Goal: Task Accomplishment & Management: Use online tool/utility

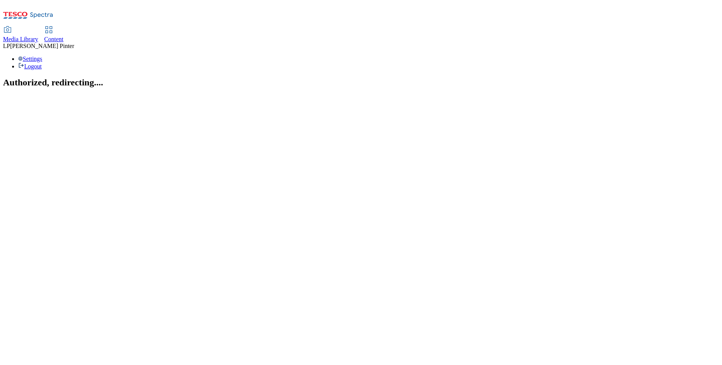
click at [53, 25] on icon at bounding box center [48, 29] width 9 height 9
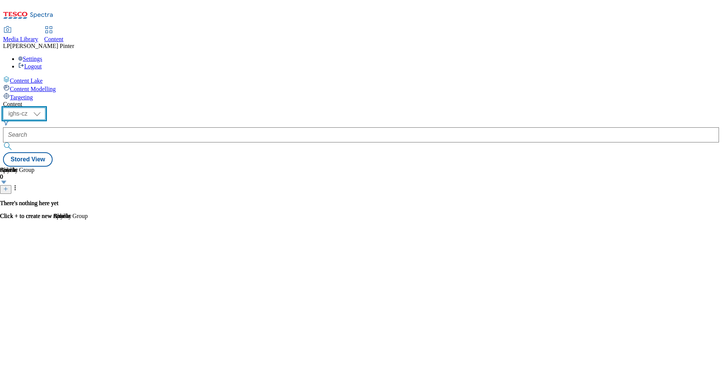
click at [45, 108] on select "ighs-cz ighs-hu ighs-sk" at bounding box center [24, 114] width 42 height 12
select select "ighs-hu"
click at [45, 108] on select "ighs-cz ighs-hu ighs-sk" at bounding box center [24, 114] width 42 height 12
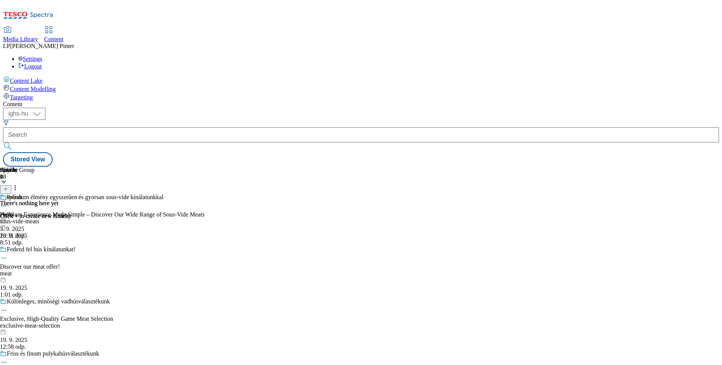
click at [205, 194] on div "Prémium élmény egyszerűen és gyorsan sous-vide kínálatunkkal Premium Experience…" at bounding box center [102, 220] width 205 height 52
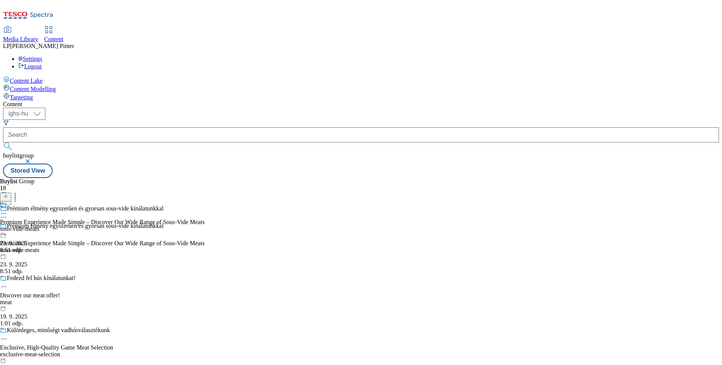
scroll to position [815, 0]
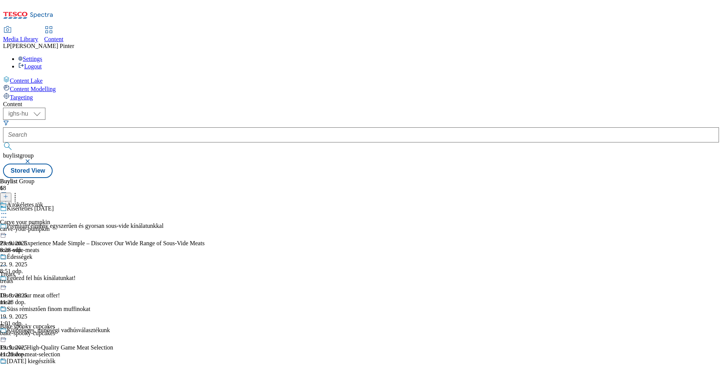
click at [8, 210] on icon at bounding box center [4, 214] width 8 height 8
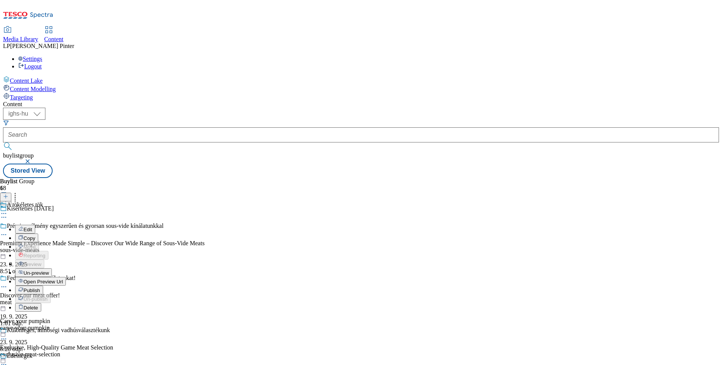
click at [90, 277] on li "Open Preview Url" at bounding box center [52, 281] width 75 height 9
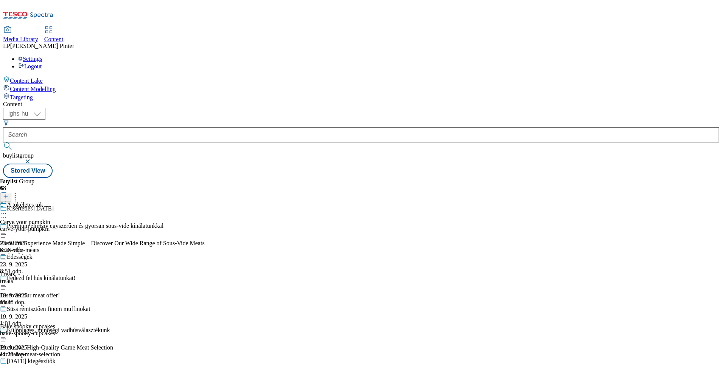
click at [8, 210] on icon at bounding box center [4, 214] width 8 height 8
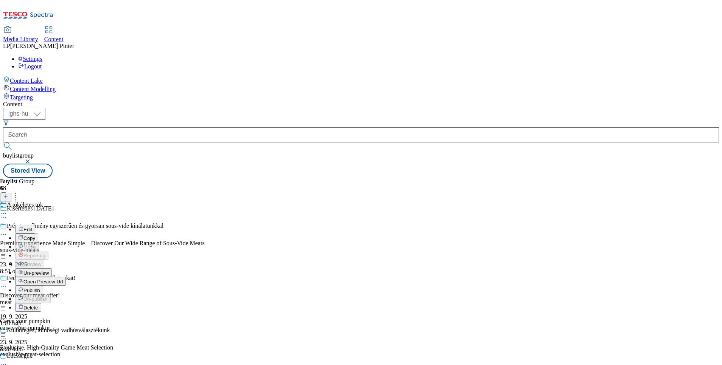
click at [63, 279] on span "Open Preview Url" at bounding box center [42, 282] width 39 height 6
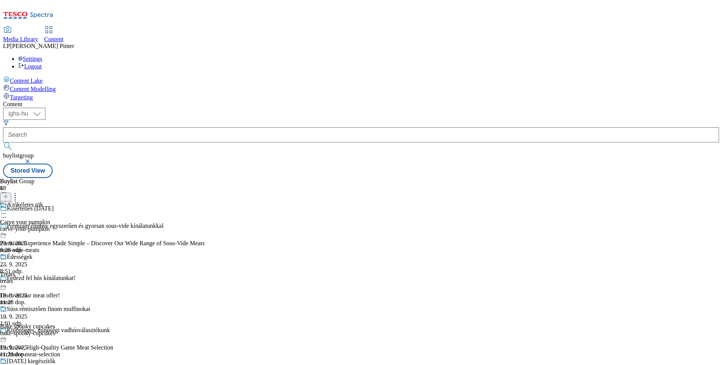
click at [8, 210] on icon at bounding box center [4, 214] width 8 height 8
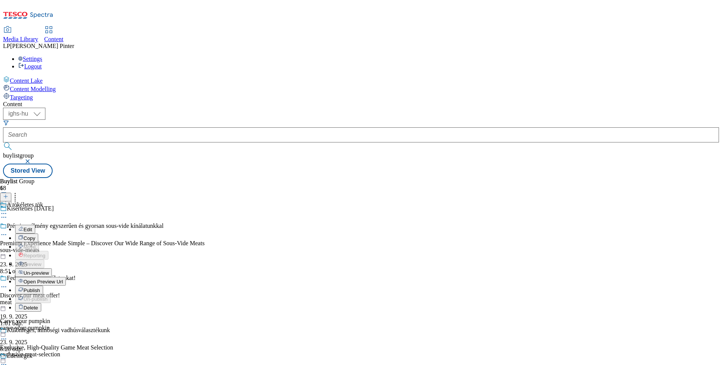
click at [435, 178] on div "Buylist Group 18 Kísérteties Halloween Prémium élmény egyszerűen és gyorsan sou…" at bounding box center [361, 178] width 716 height 0
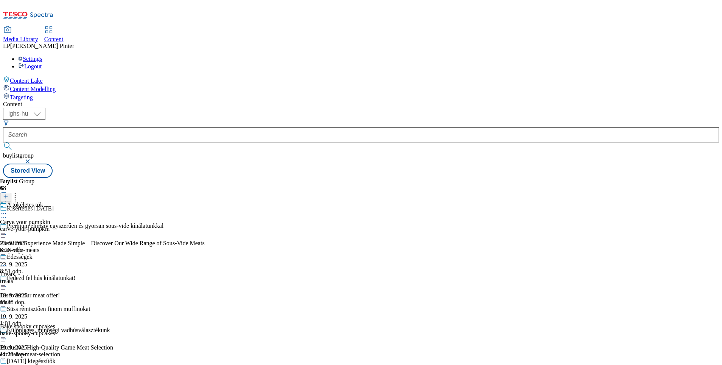
click at [8, 210] on icon at bounding box center [4, 214] width 8 height 8
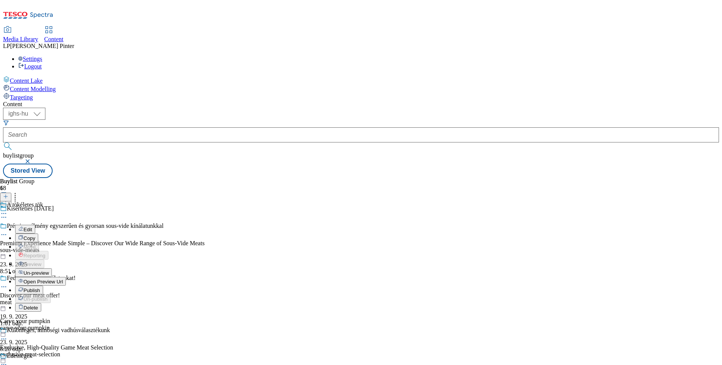
click at [40, 288] on span "Publish" at bounding box center [31, 291] width 17 height 6
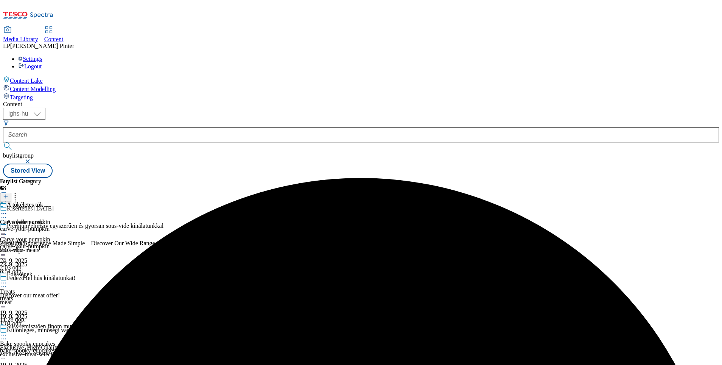
click at [90, 280] on div at bounding box center [45, 284] width 90 height 9
click at [41, 331] on span "Preview" at bounding box center [32, 334] width 18 height 6
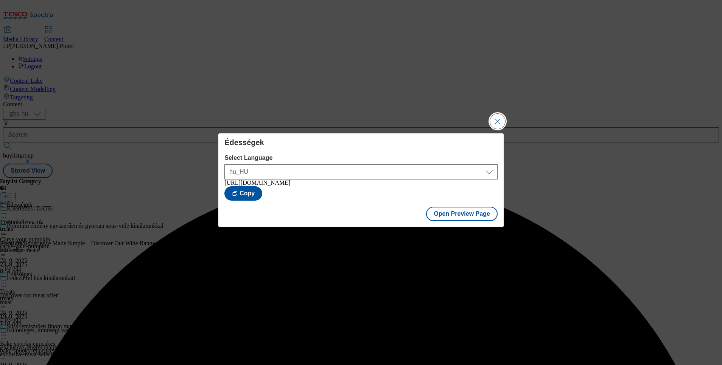
click at [496, 120] on button "Close Modal" at bounding box center [497, 121] width 15 height 15
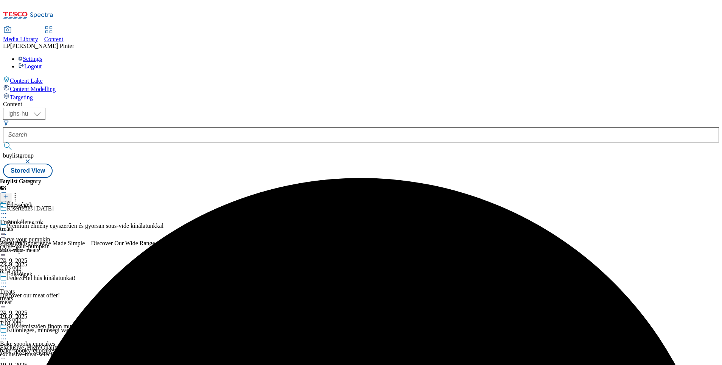
click at [8, 280] on icon at bounding box center [4, 284] width 8 height 8
click at [40, 357] on span "Publish" at bounding box center [31, 360] width 17 height 6
click at [8, 332] on icon at bounding box center [4, 336] width 8 height 8
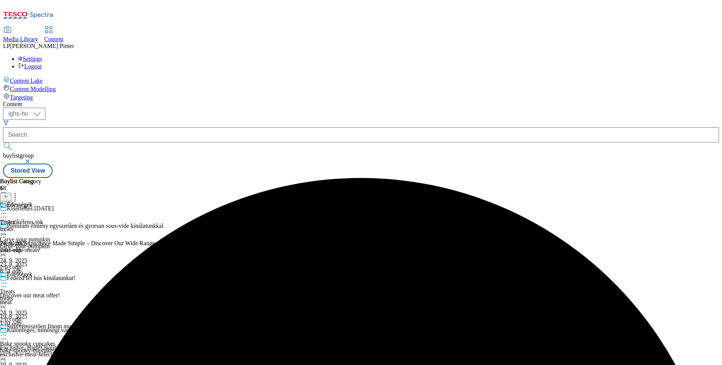
click at [6, 335] on circle at bounding box center [5, 335] width 1 height 1
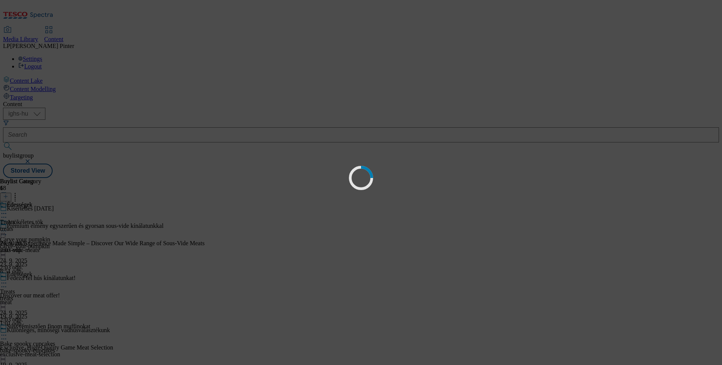
scroll to position [0, 0]
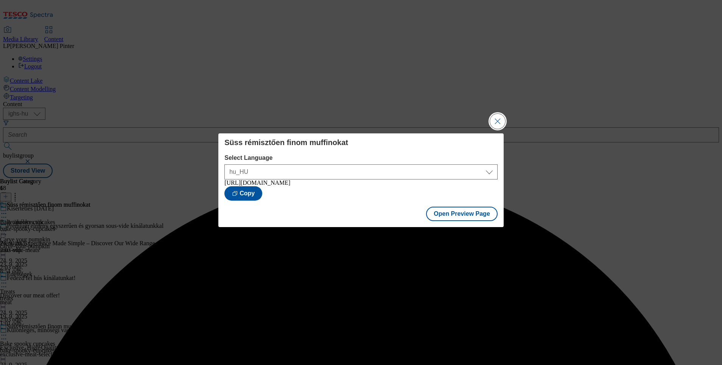
click at [493, 122] on button "Close Modal" at bounding box center [497, 121] width 15 height 15
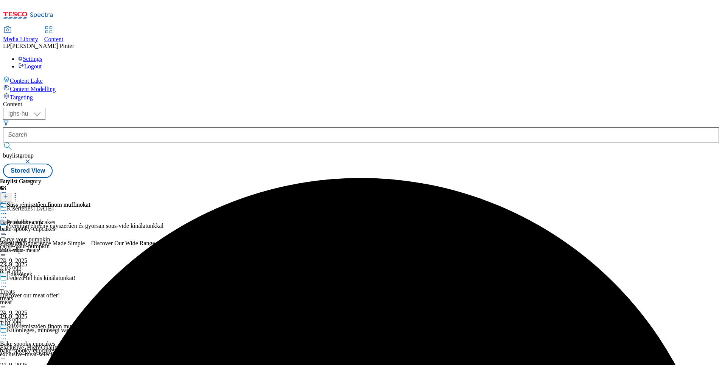
click at [90, 280] on div at bounding box center [45, 284] width 90 height 9
click at [90, 245] on div "Süss rémisztően finom muffinokat Bake spooky cupcakes bake-spooky-cupcakes 24. …" at bounding box center [45, 228] width 90 height 52
click at [90, 332] on div at bounding box center [45, 336] width 90 height 9
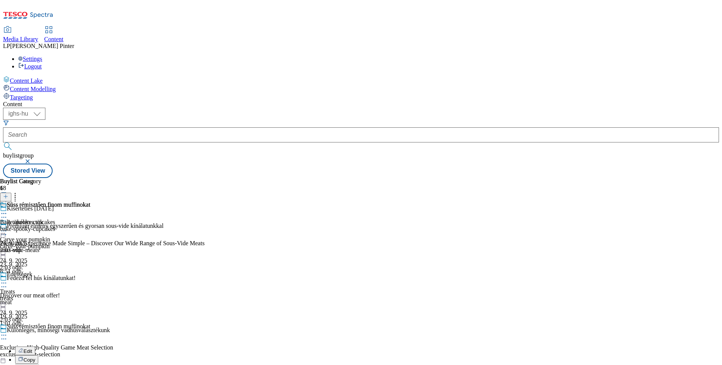
scroll to position [57, 0]
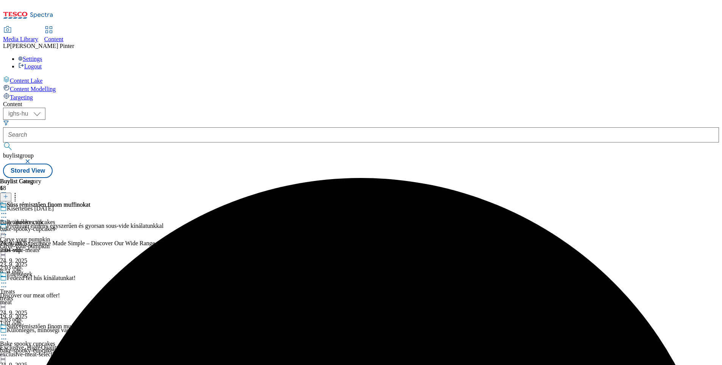
scroll to position [170, 0]
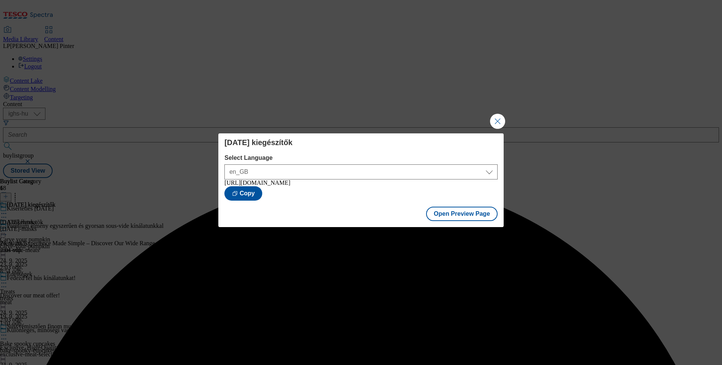
click at [495, 128] on div "Halloween kiegészítők Select Language en_GB hu_HU en_GB https://bevasarlas.tesc…" at bounding box center [361, 182] width 722 height 365
click at [496, 119] on button "Close Modal" at bounding box center [497, 121] width 15 height 15
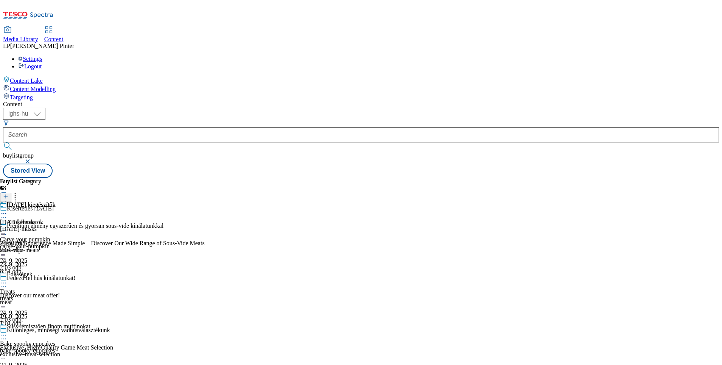
scroll to position [230, 0]
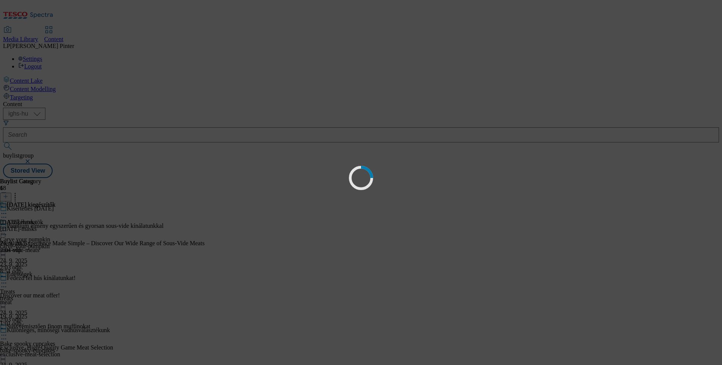
scroll to position [0, 0]
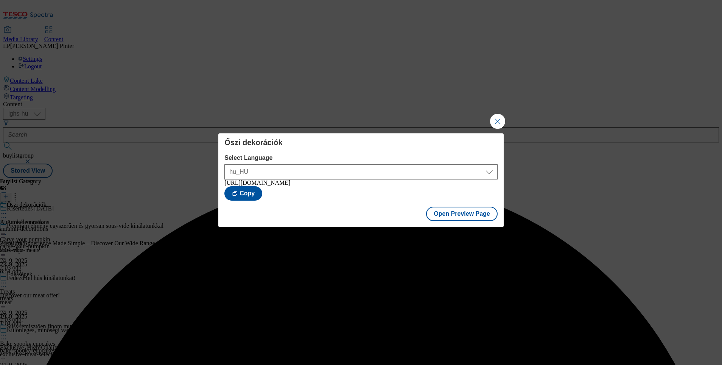
click at [487, 120] on div "Őszi dekorációk Select Language hu_HU en_GB hu_HU https://bevasarlas.tesco.hu/g…" at bounding box center [361, 182] width 722 height 365
click at [499, 116] on button "Close Modal" at bounding box center [497, 121] width 15 height 15
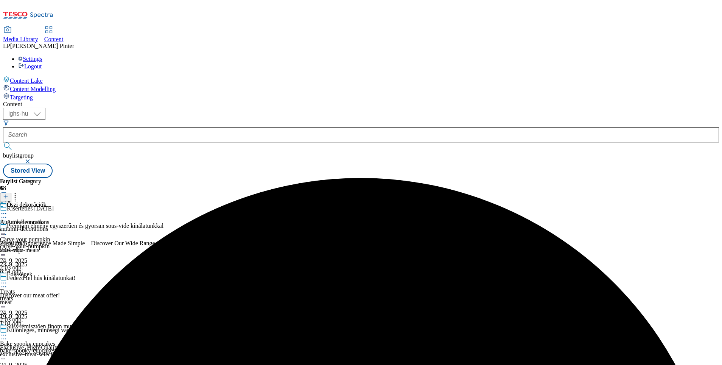
scroll to position [230, 0]
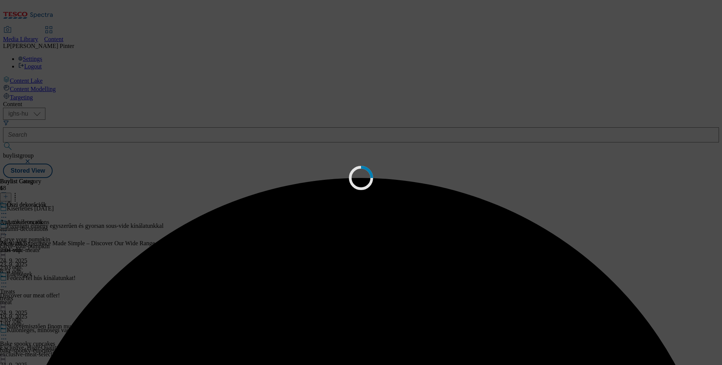
scroll to position [0, 0]
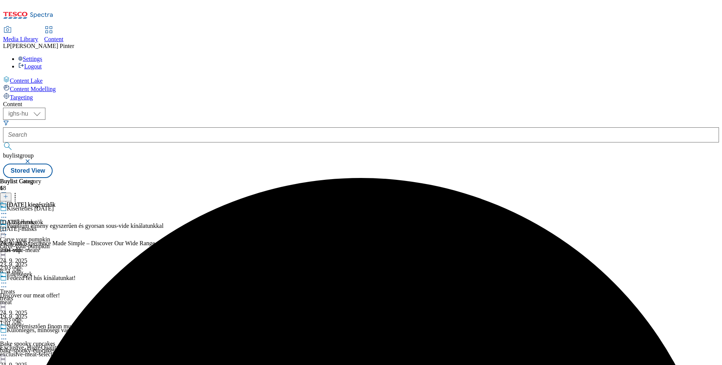
click at [90, 210] on div at bounding box center [45, 214] width 90 height 9
click at [55, 254] on div "Halloween kiegészítők Halloween masks halloween-masks 24. 9. 2025 2:04 odp." at bounding box center [27, 228] width 55 height 52
click at [8, 280] on icon at bounding box center [4, 284] width 8 height 8
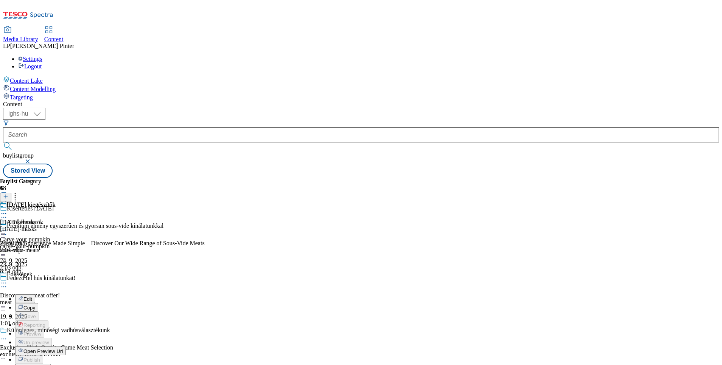
click at [55, 248] on div "Halloween kiegészítők Halloween masks halloween-masks 24. 9. 2025 2:04 odp." at bounding box center [27, 228] width 55 height 52
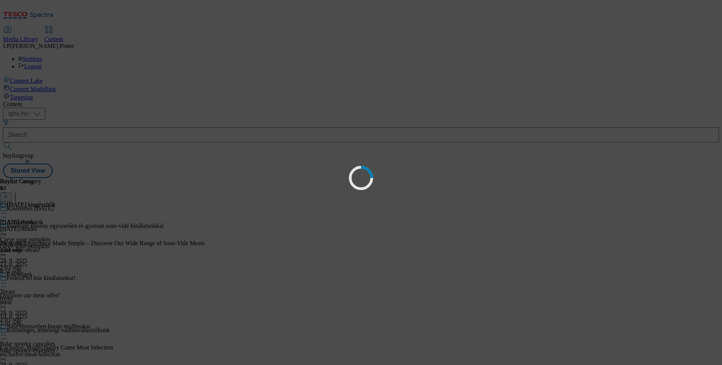
scroll to position [0, 0]
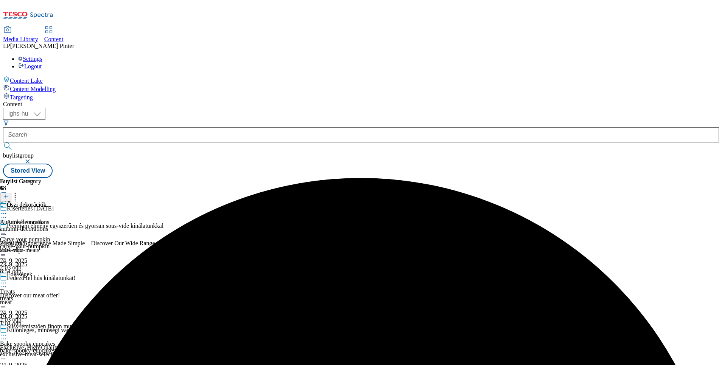
scroll to position [230, 0]
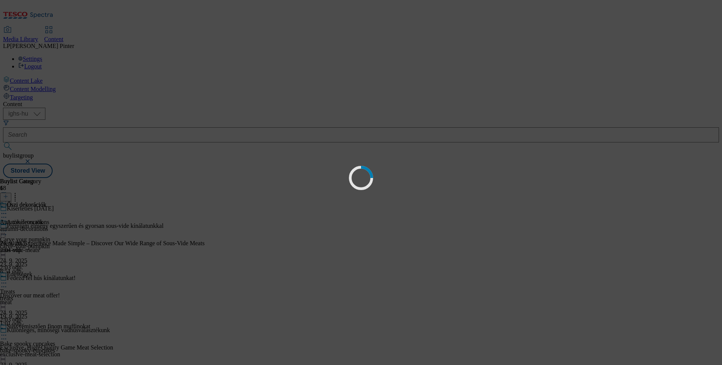
scroll to position [0, 0]
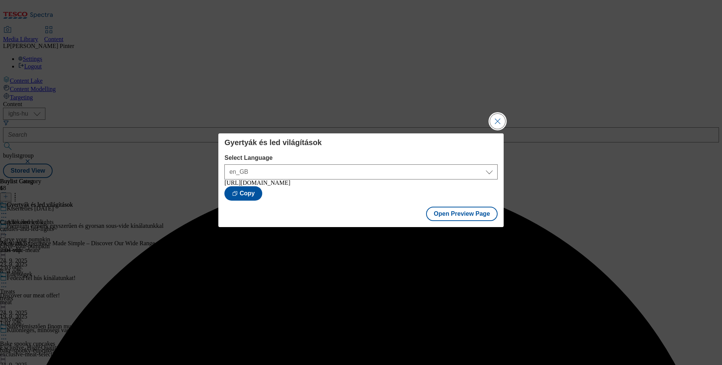
click at [496, 118] on button "Close Modal" at bounding box center [497, 121] width 15 height 15
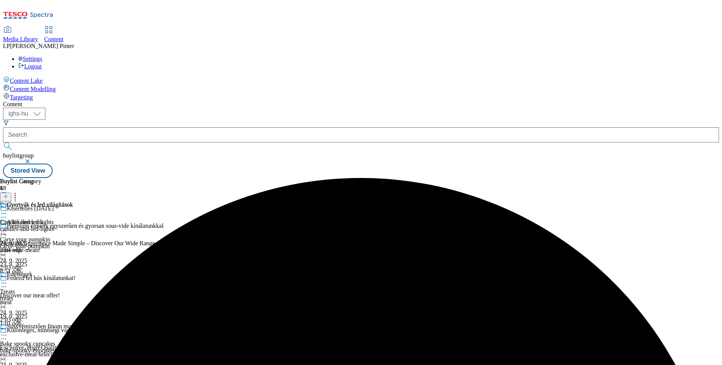
click at [8, 332] on icon at bounding box center [4, 336] width 8 height 8
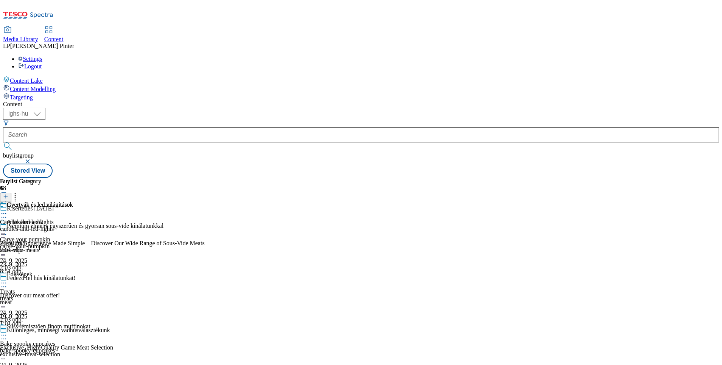
scroll to position [308, 0]
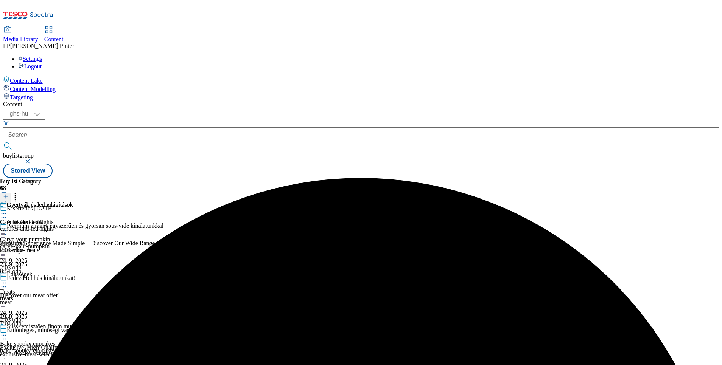
scroll to position [230, 0]
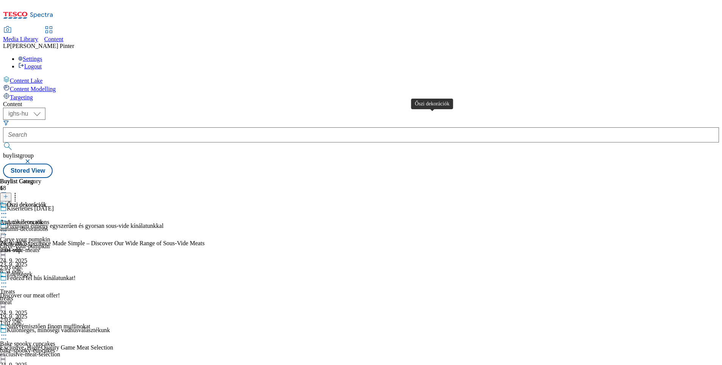
click at [46, 202] on div "Őszi dekorációk" at bounding box center [26, 205] width 39 height 7
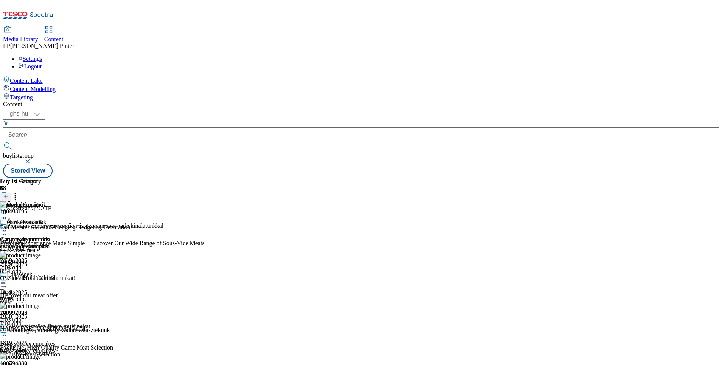
click at [8, 210] on icon at bounding box center [4, 214] width 8 height 8
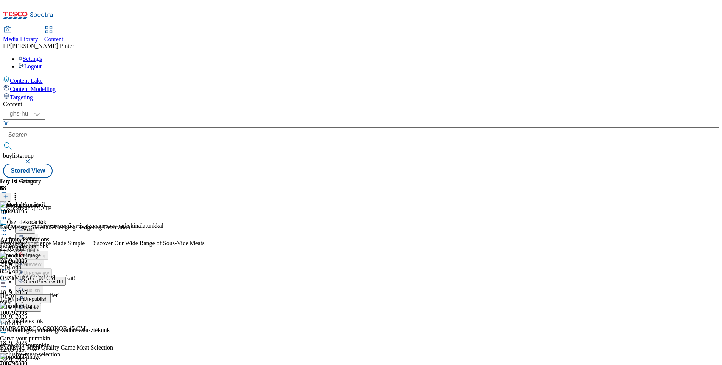
click at [49, 219] on div "Őszi dekorációk Autumn decorations autumn-decorations 24. 9. 2025 2:04 odp." at bounding box center [24, 245] width 49 height 52
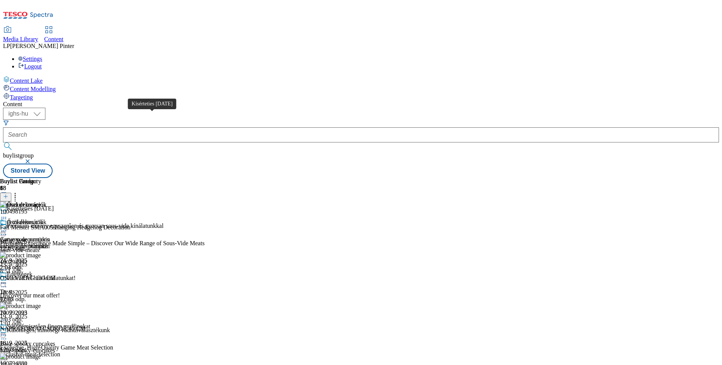
click at [54, 205] on div "Kísérteties Halloween" at bounding box center [30, 208] width 47 height 7
click at [8, 214] on icon at bounding box center [4, 218] width 8 height 8
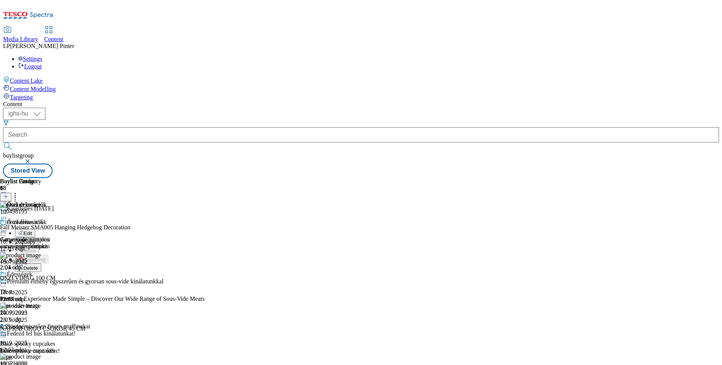
click at [49, 259] on div "Őszi dekorációk Autumn decorations autumn-decorations 24. 9. 2025 2:04 odp." at bounding box center [24, 245] width 49 height 52
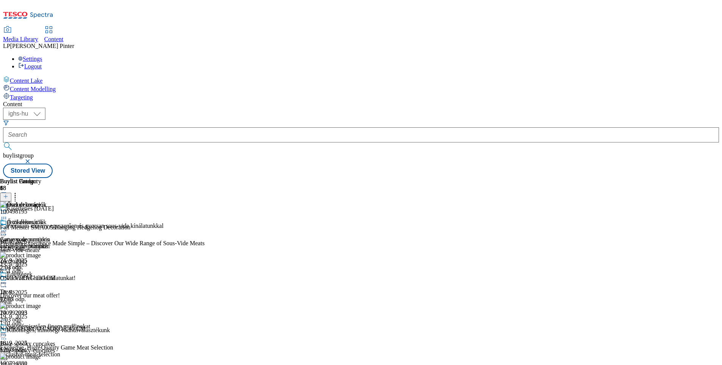
click at [8, 227] on icon at bounding box center [4, 231] width 8 height 8
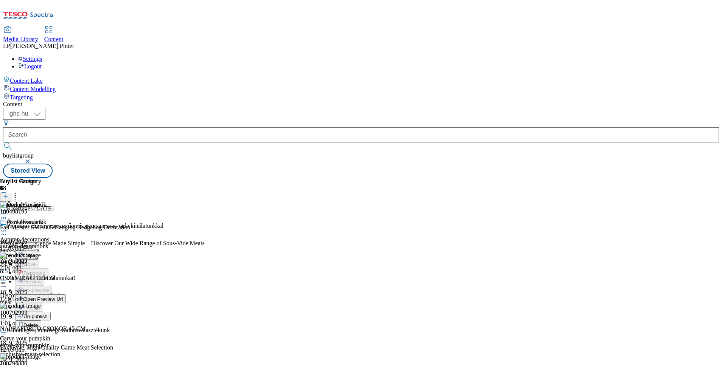
click at [63, 297] on span "Open Preview Url" at bounding box center [42, 300] width 39 height 6
